Goal: Information Seeking & Learning: Learn about a topic

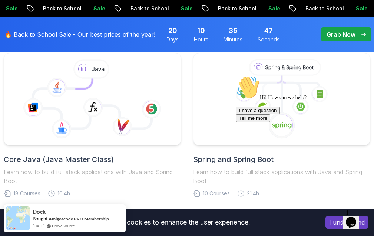
scroll to position [375, 0]
click at [293, 111] on icon at bounding box center [301, 107] width 17 height 17
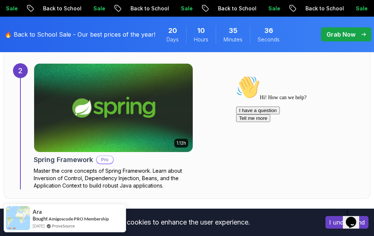
scroll to position [858, 0]
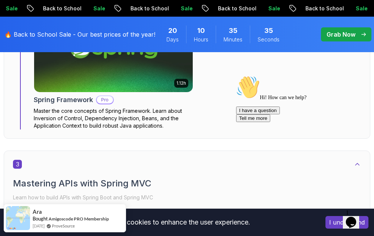
click at [105, 80] on img at bounding box center [113, 47] width 166 height 93
